Goal: Navigation & Orientation: Understand site structure

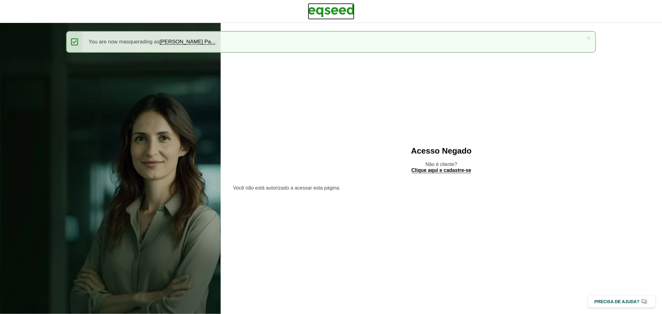
click at [316, 10] on img at bounding box center [331, 11] width 47 height 16
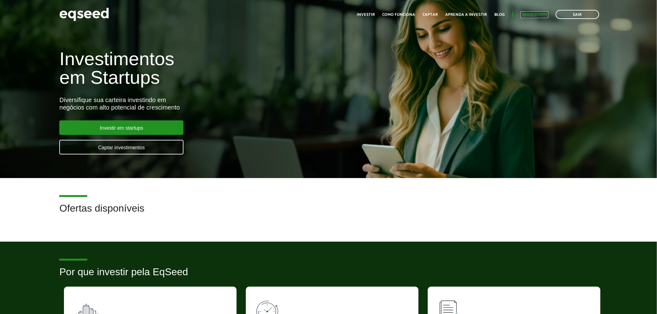
click at [529, 17] on link "Minha conta" at bounding box center [535, 15] width 28 height 4
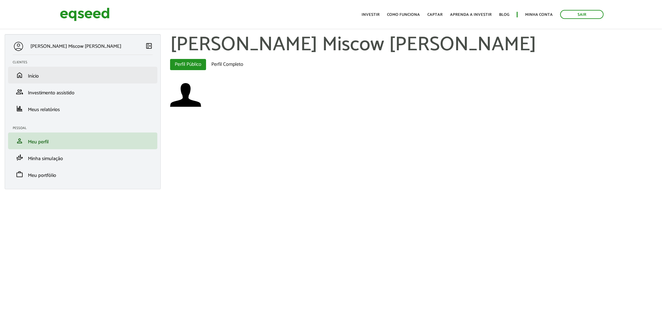
click at [36, 68] on li "home Início" at bounding box center [82, 75] width 149 height 17
click at [36, 71] on link "home Início" at bounding box center [83, 74] width 140 height 7
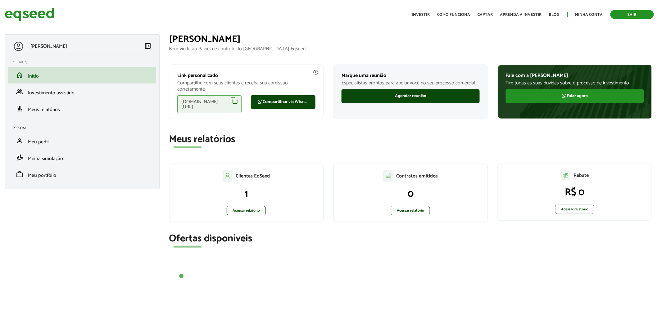
click at [624, 14] on link "Sair" at bounding box center [632, 14] width 43 height 9
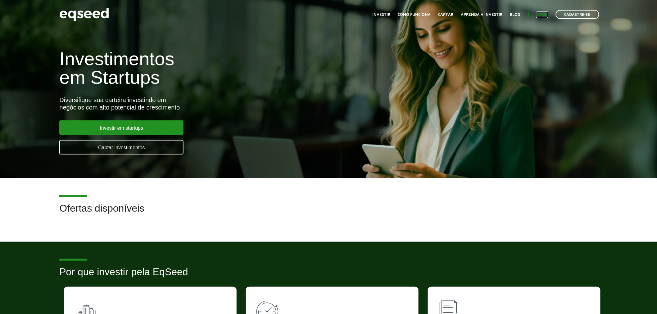
click at [542, 13] on link "Login" at bounding box center [542, 15] width 12 height 4
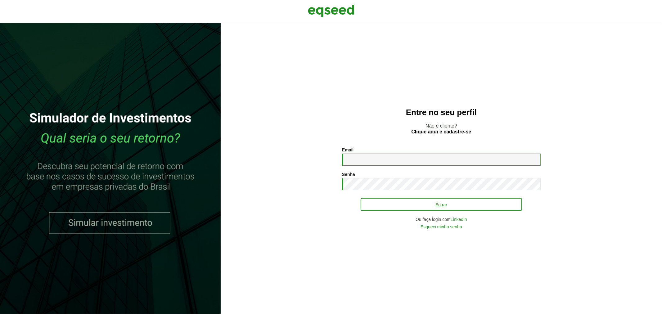
type input "**********"
click at [387, 208] on button "Entrar" at bounding box center [441, 205] width 161 height 12
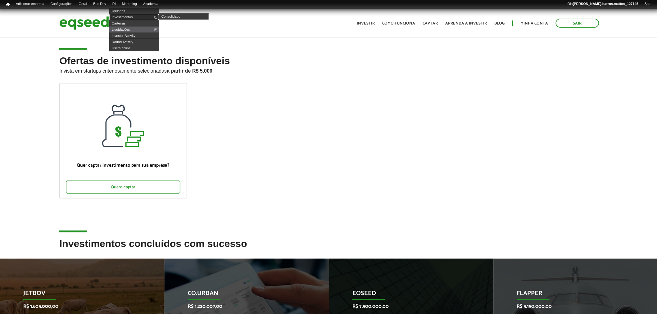
click at [129, 17] on link "Investimentos" at bounding box center [134, 17] width 50 height 6
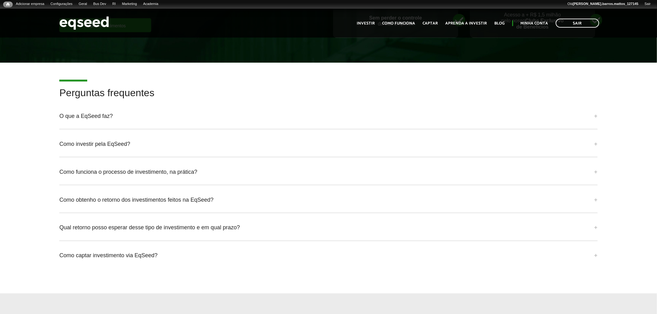
scroll to position [1216, 0]
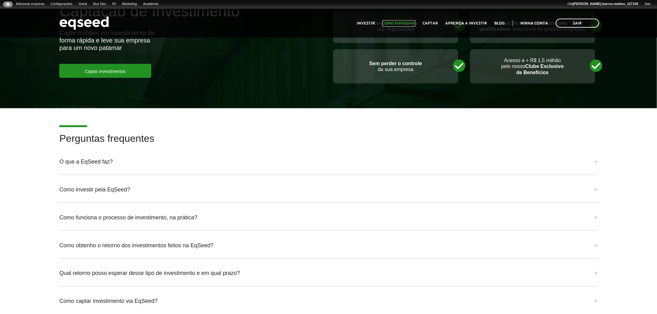
click at [402, 21] on link "Como funciona" at bounding box center [399, 23] width 33 height 4
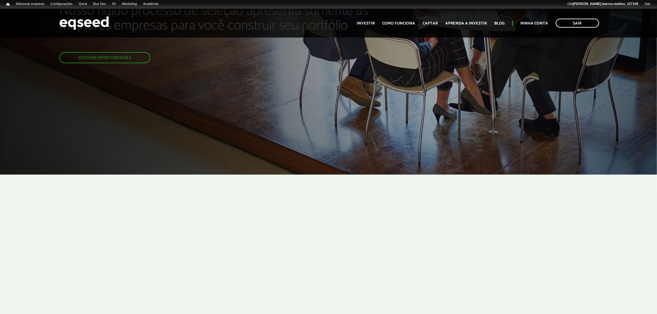
scroll to position [98, 0]
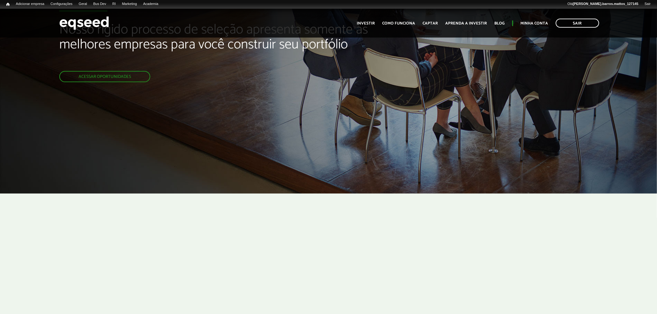
drag, startPoint x: 662, startPoint y: 32, endPoint x: 662, endPoint y: 49, distance: 17.1
click at [657, 49] on html "Sair Toggle navigation Toggle navigation Início Investir Como funciona" at bounding box center [328, 59] width 657 height 314
click at [433, 23] on link "Captar" at bounding box center [430, 23] width 15 height 4
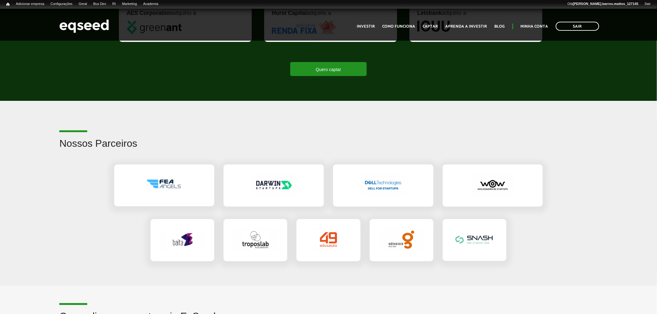
scroll to position [929, 0]
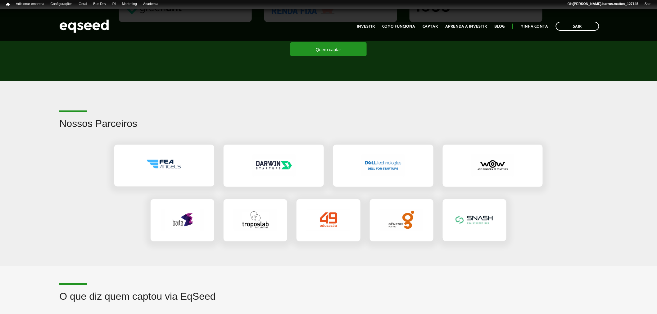
drag, startPoint x: 662, startPoint y: 38, endPoint x: 652, endPoint y: 153, distance: 115.3
click at [111, 120] on h2 "Nossos Parceiros" at bounding box center [328, 128] width 538 height 20
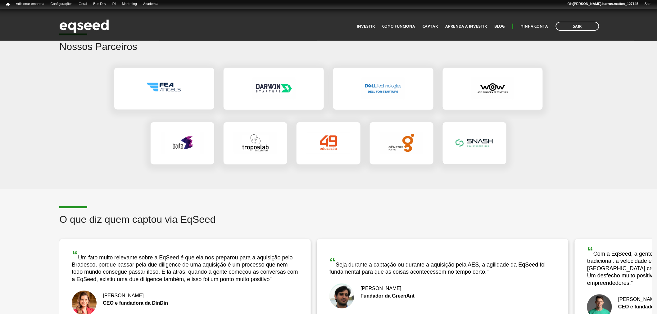
scroll to position [1140, 0]
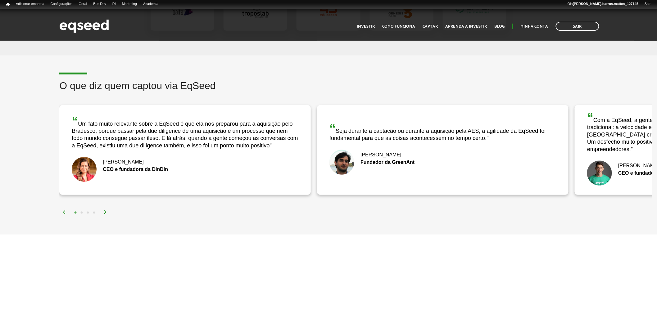
click at [82, 160] on img at bounding box center [84, 169] width 25 height 25
click at [125, 160] on div "[PERSON_NAME]" at bounding box center [185, 162] width 227 height 5
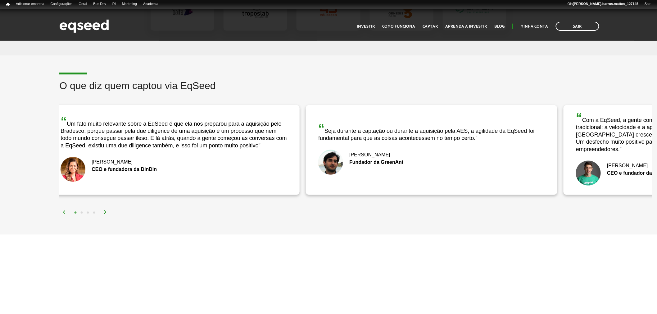
drag, startPoint x: 126, startPoint y: 157, endPoint x: 115, endPoint y: 157, distance: 11.2
click at [115, 160] on div "Stephánie Fleury" at bounding box center [174, 162] width 227 height 5
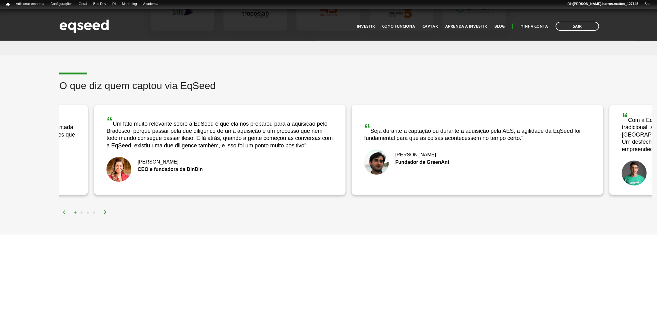
drag, startPoint x: 103, startPoint y: 157, endPoint x: 138, endPoint y: 159, distance: 34.8
click at [138, 160] on div "Stephánie Fleury" at bounding box center [220, 162] width 227 height 5
